Goal: Transaction & Acquisition: Book appointment/travel/reservation

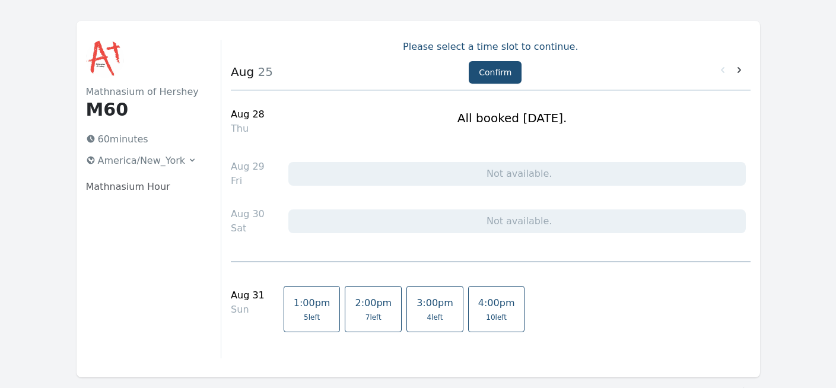
scroll to position [18, 0]
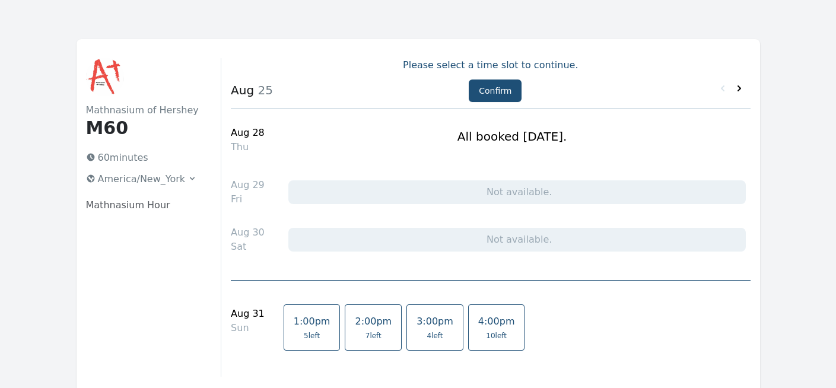
click at [741, 91] on icon at bounding box center [740, 89] width 12 height 12
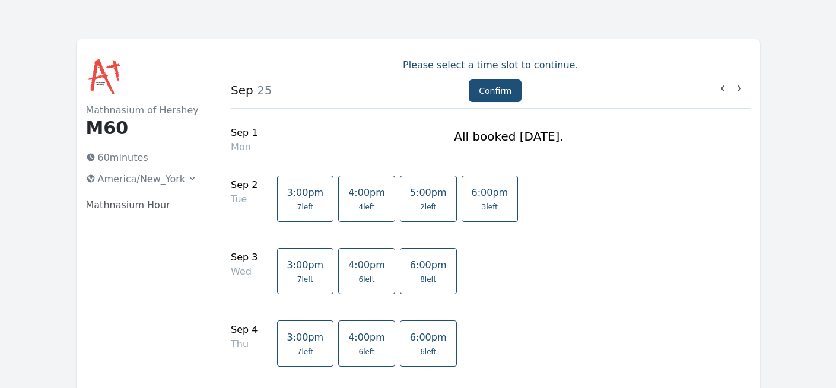
drag, startPoint x: 836, startPoint y: 41, endPoint x: 838, endPoint y: 47, distance: 6.8
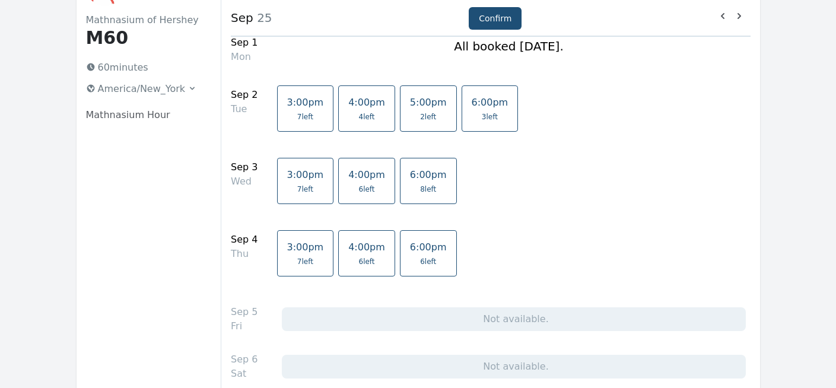
scroll to position [113, 0]
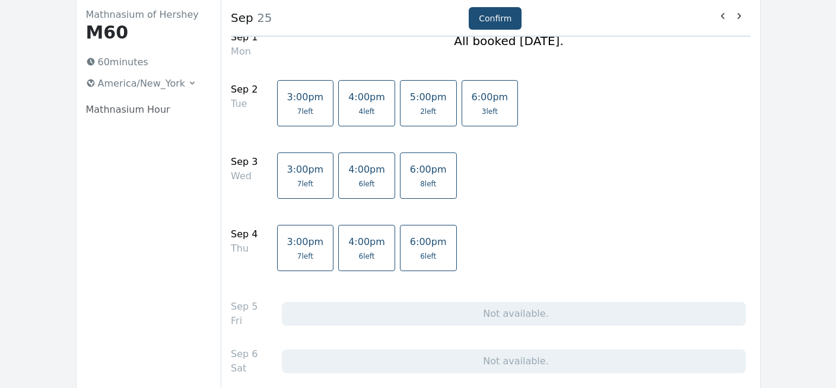
click at [477, 104] on link "6:00pm 3 left" at bounding box center [490, 103] width 57 height 46
click at [417, 195] on link "6:00pm 8 left" at bounding box center [428, 176] width 57 height 46
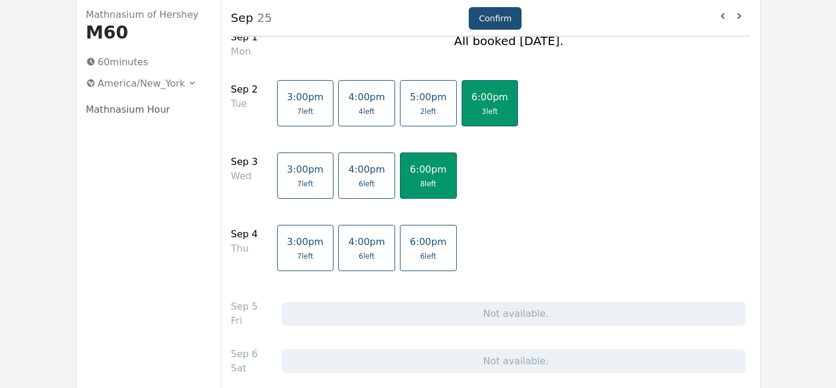
click at [420, 256] on span "6 left" at bounding box center [428, 256] width 16 height 9
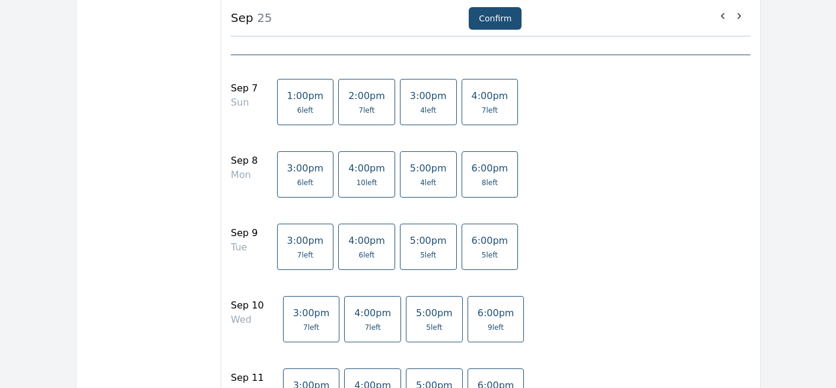
scroll to position [462, 0]
click at [475, 167] on span "6:00pm" at bounding box center [490, 166] width 37 height 11
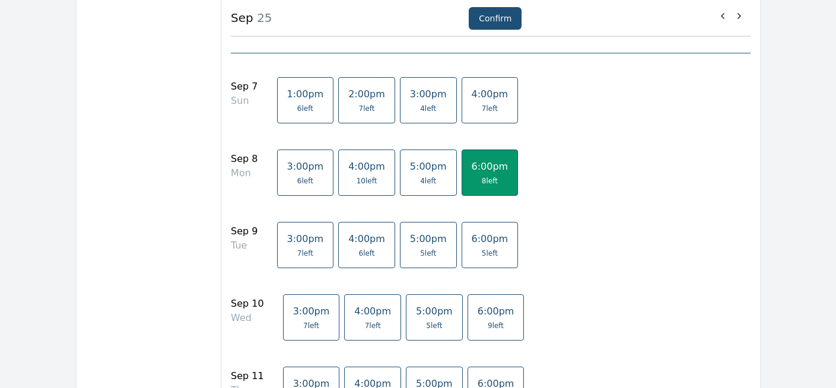
click at [469, 231] on link "6:00pm 5 left" at bounding box center [490, 245] width 57 height 46
click at [478, 307] on span "6:00pm" at bounding box center [496, 311] width 37 height 11
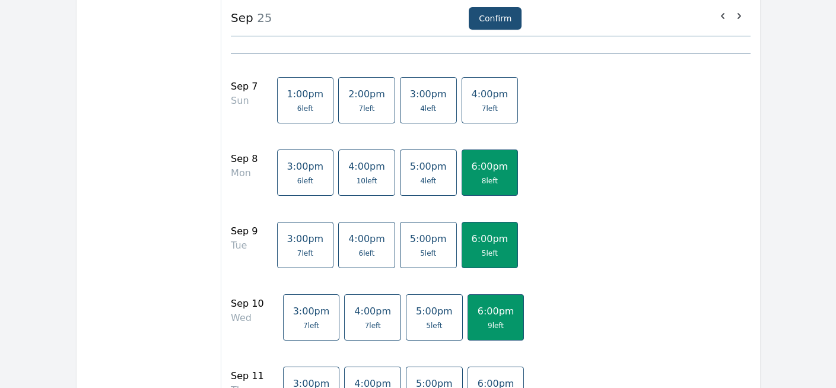
click at [468, 371] on link "6:00pm 9 left" at bounding box center [496, 390] width 57 height 46
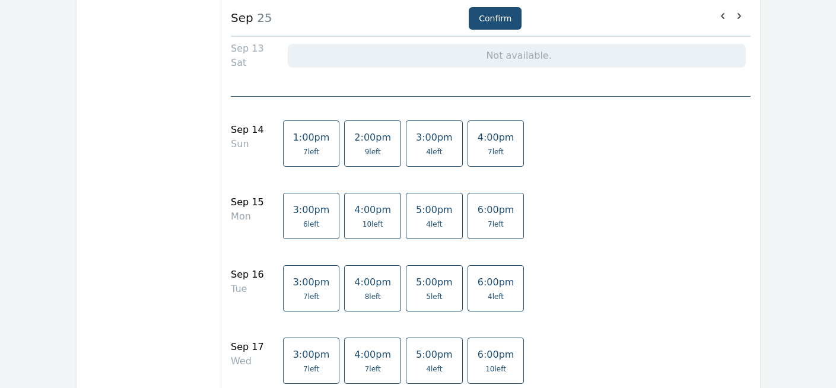
scroll to position [912, 0]
click at [492, 215] on link "6:00pm 7 left" at bounding box center [496, 214] width 57 height 46
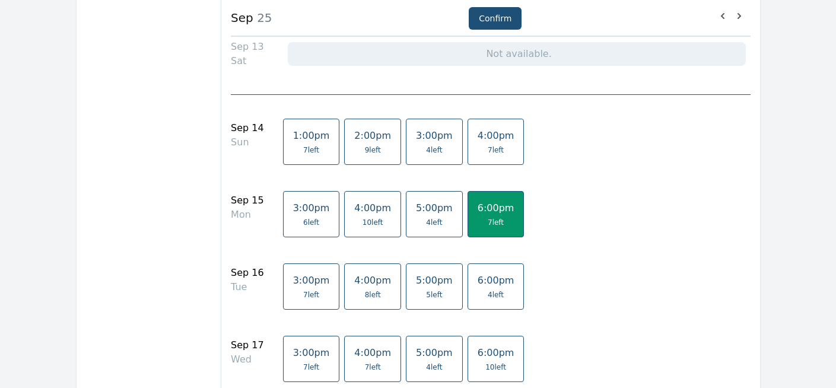
click at [488, 290] on span "4 left" at bounding box center [496, 294] width 16 height 9
click at [486, 363] on span "10 left" at bounding box center [496, 367] width 21 height 9
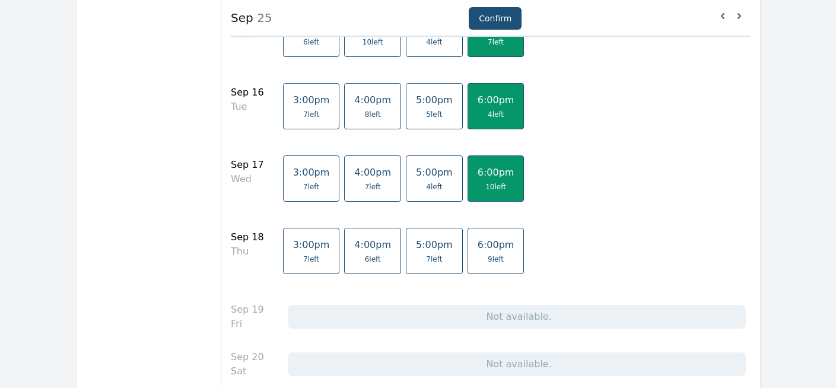
scroll to position [1128, 0]
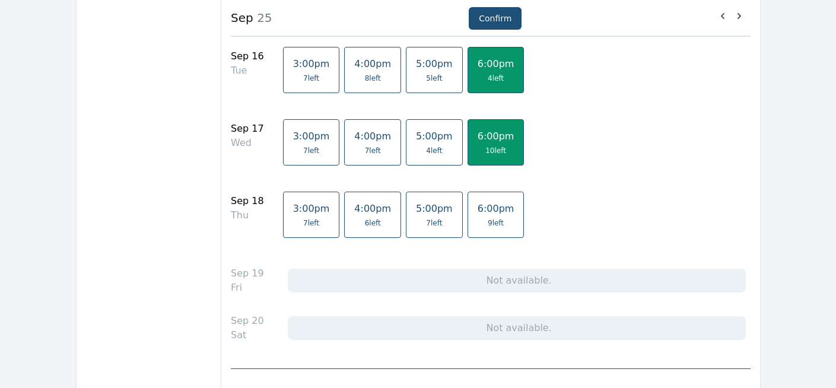
click at [483, 229] on link "6:00pm 9 left" at bounding box center [496, 215] width 57 height 46
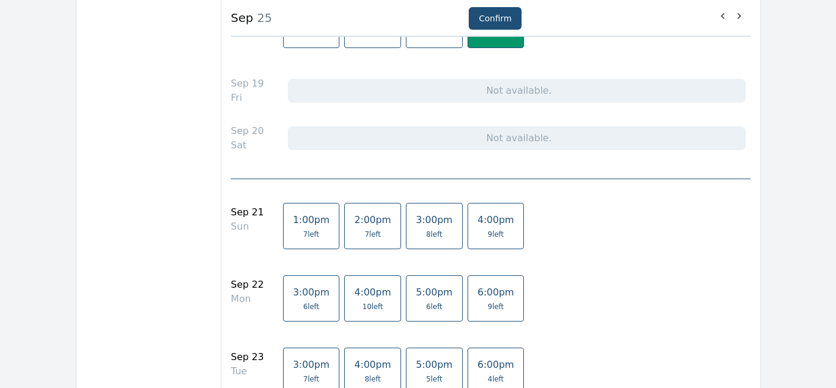
scroll to position [1322, 0]
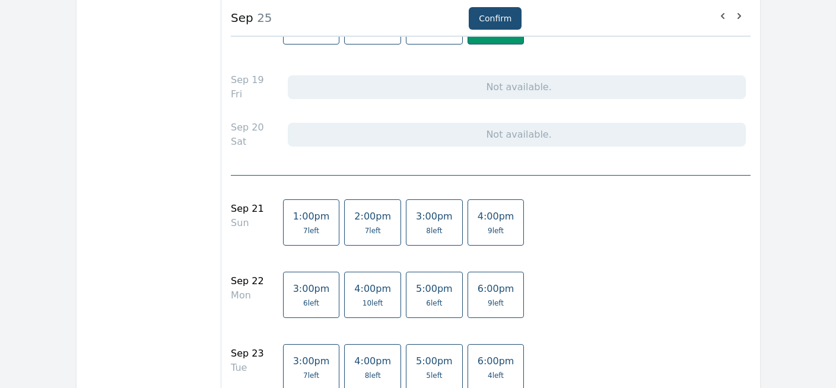
click at [481, 289] on span "6:00pm" at bounding box center [496, 288] width 37 height 11
click at [477, 348] on link "6:00pm 4 left" at bounding box center [496, 367] width 57 height 46
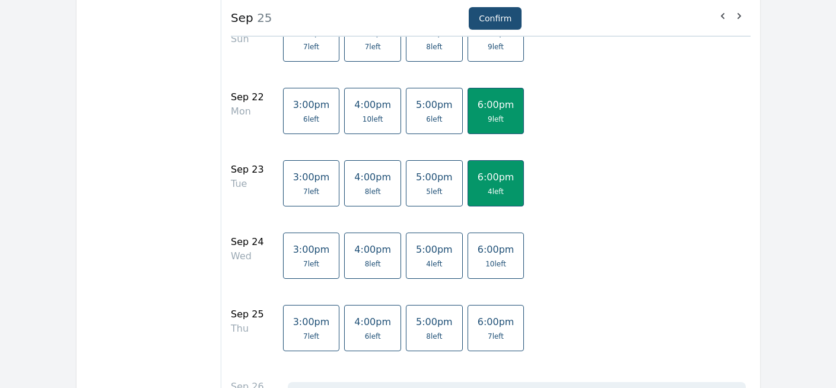
scroll to position [1517, 0]
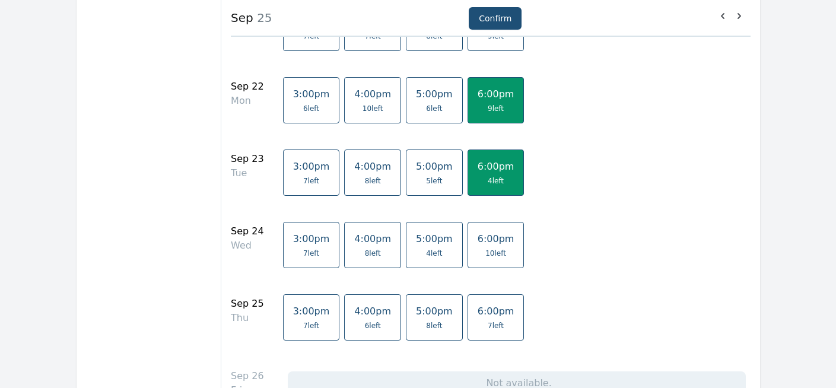
click at [495, 256] on span "10 left" at bounding box center [496, 253] width 37 height 9
click at [492, 312] on span "6:00pm" at bounding box center [496, 311] width 37 height 11
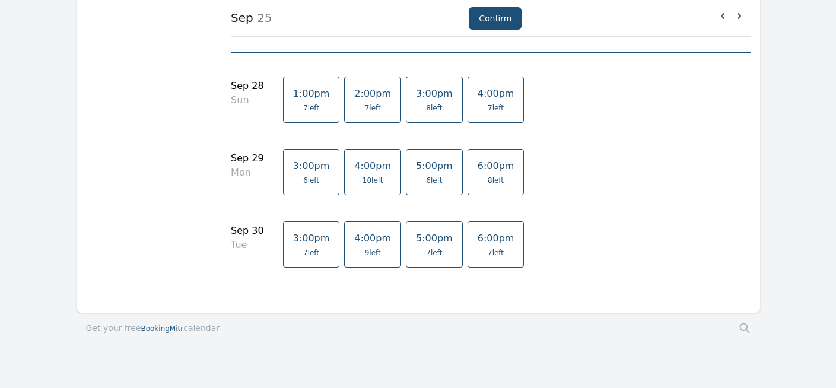
scroll to position [1955, 0]
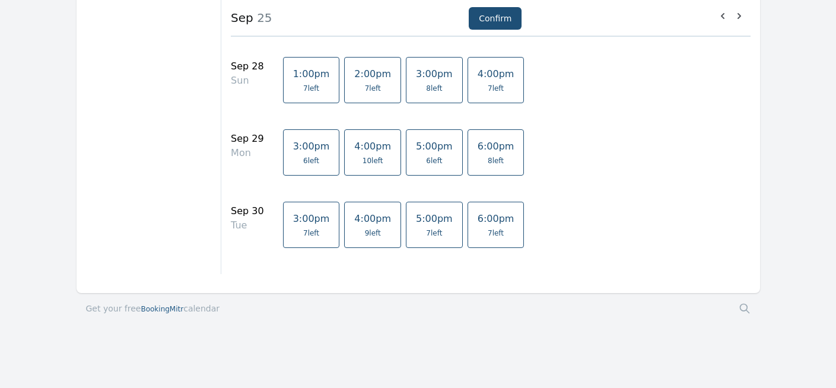
click at [494, 94] on link "4:00pm 7 left" at bounding box center [496, 80] width 57 height 46
click at [493, 94] on link "4:00pm 7 left" at bounding box center [496, 80] width 57 height 46
click at [487, 148] on span "6:00pm" at bounding box center [496, 146] width 37 height 11
click at [484, 221] on span "6:00pm" at bounding box center [496, 218] width 37 height 11
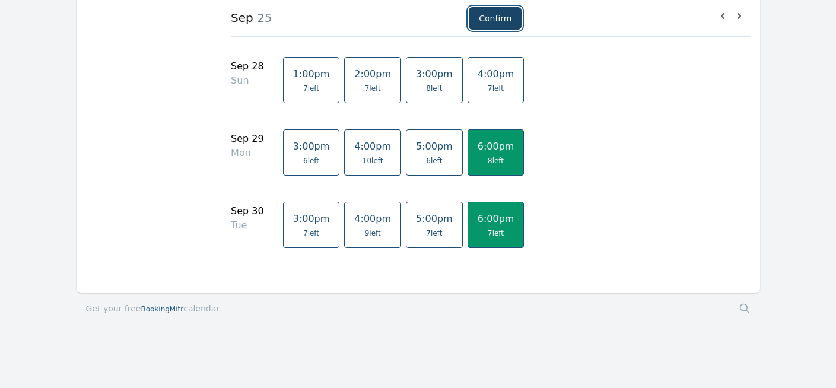
click at [492, 16] on button "Confirm" at bounding box center [495, 18] width 53 height 23
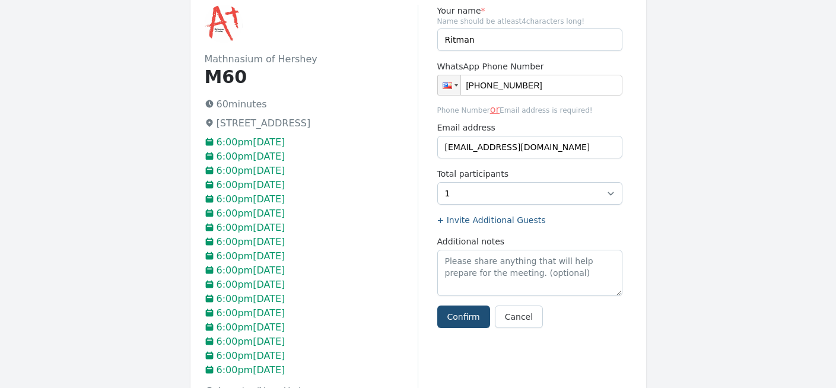
scroll to position [69, 0]
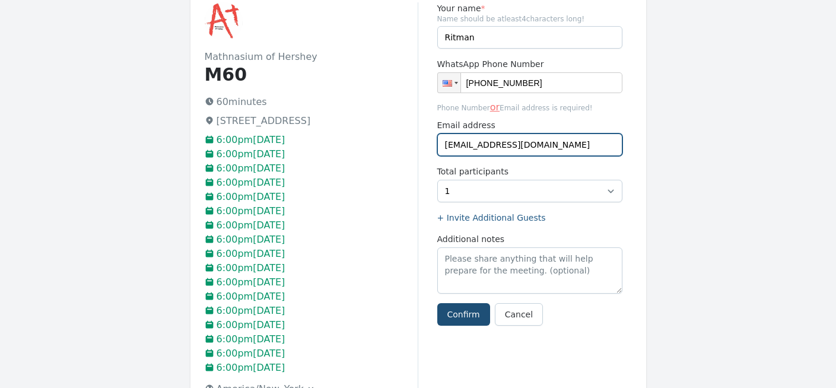
drag, startPoint x: 573, startPoint y: 145, endPoint x: 407, endPoint y: 157, distance: 166.1
click at [407, 157] on div "[GEOGRAPHIC_DATA] M60 60 minutes [STREET_ADDRESS] 6:00pm[DATE] 6:00pm[DATE] 6:0…" at bounding box center [419, 220] width 456 height 465
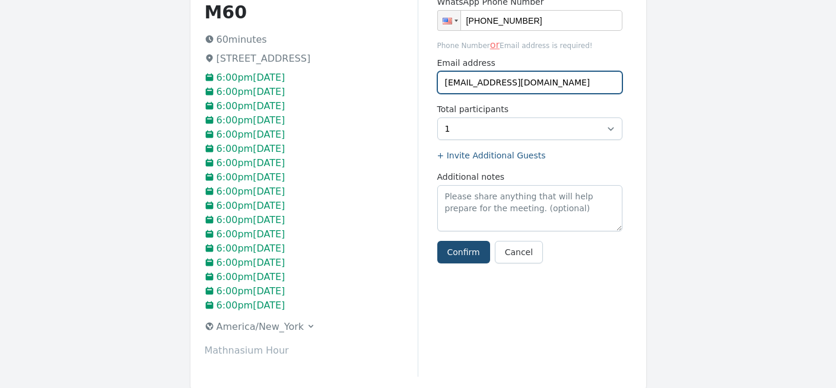
scroll to position [151, 0]
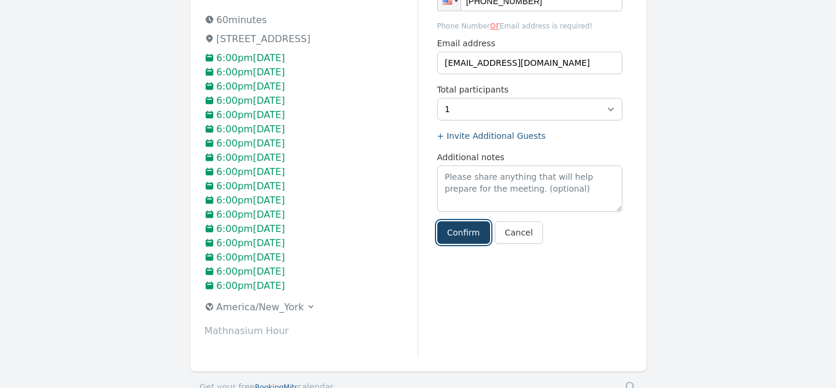
click at [448, 233] on button "Confirm" at bounding box center [463, 232] width 53 height 23
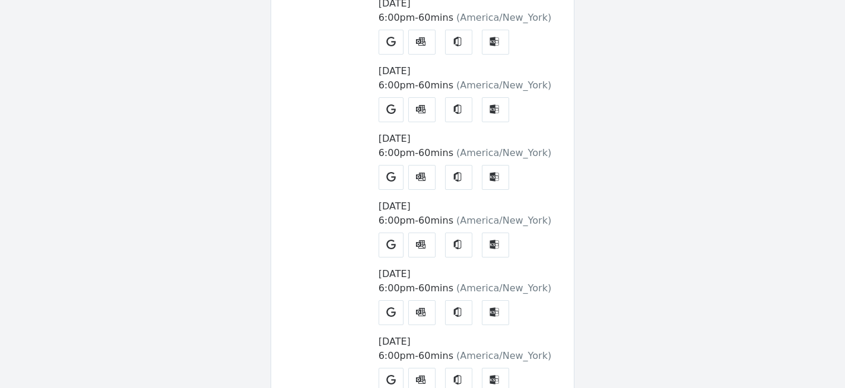
scroll to position [1060, 0]
